Goal: Check status: Check status

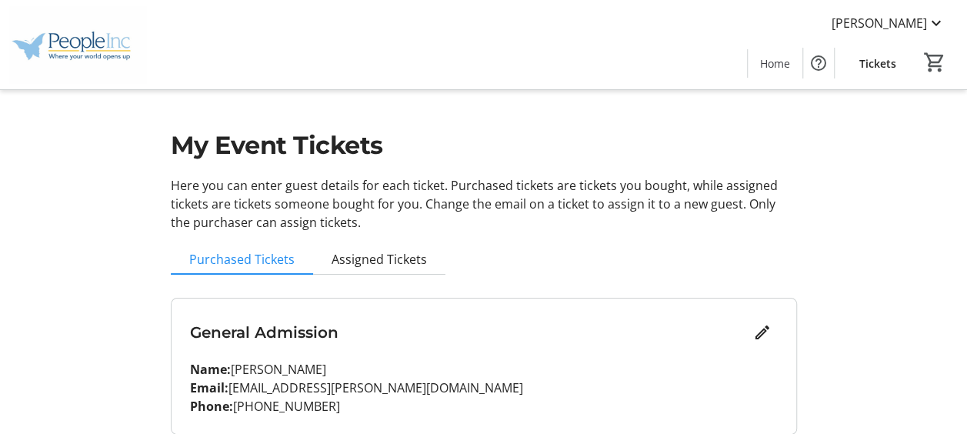
click at [225, 277] on div "My Event Tickets Here you can enter guest details for each ticket. Purchased ti…" at bounding box center [484, 397] width 645 height 795
click at [237, 265] on span "Purchased Tickets" at bounding box center [241, 259] width 105 height 12
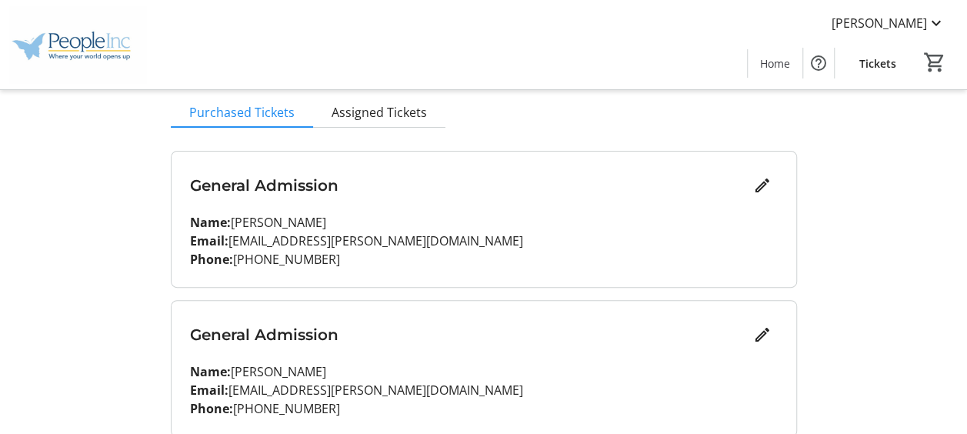
scroll to position [52, 0]
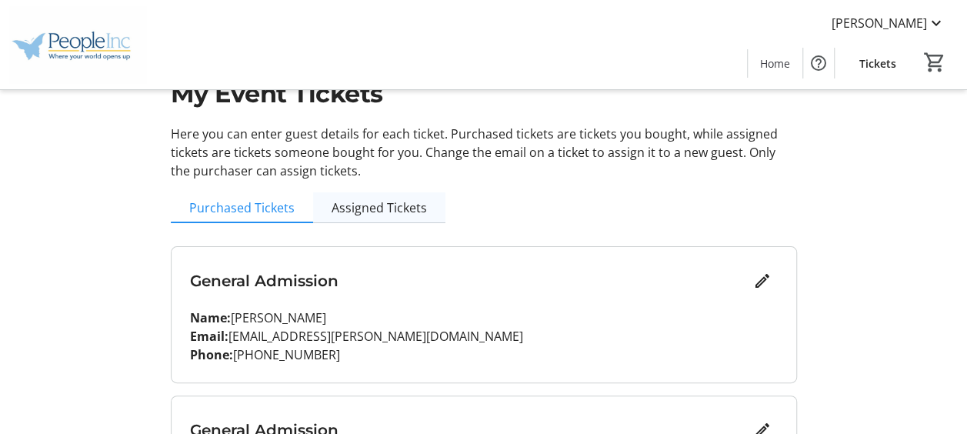
click at [362, 209] on span "Assigned Tickets" at bounding box center [379, 208] width 95 height 12
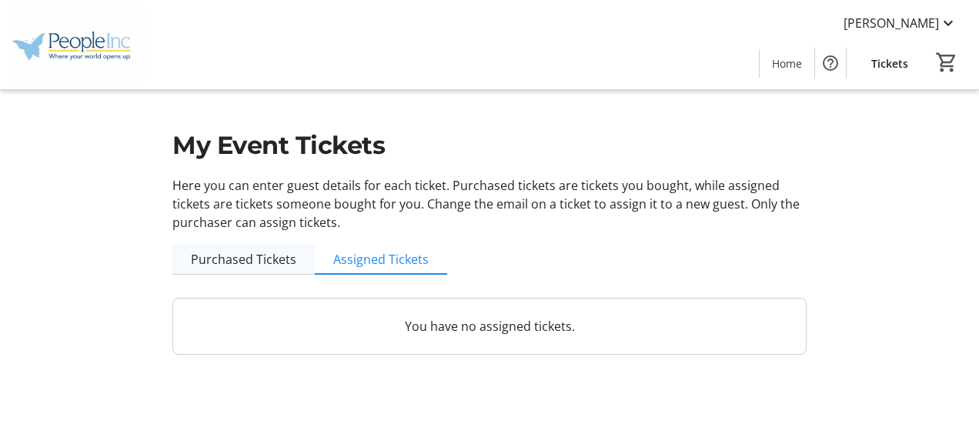
click at [234, 253] on span "Purchased Tickets" at bounding box center [243, 259] width 105 height 12
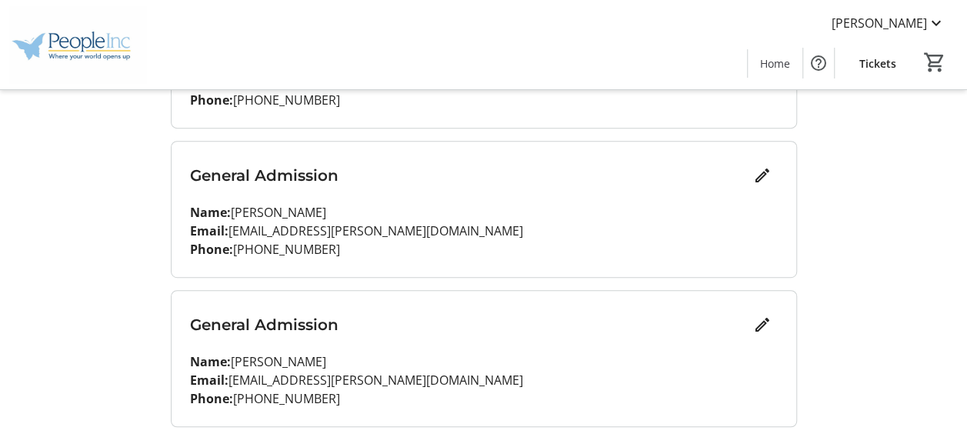
scroll to position [282, 0]
